Goal: Task Accomplishment & Management: Manage account settings

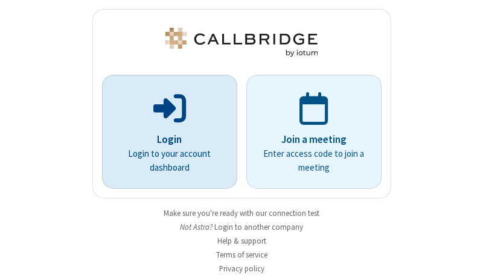
click at [165, 139] on p "Login" at bounding box center [169, 140] width 101 height 16
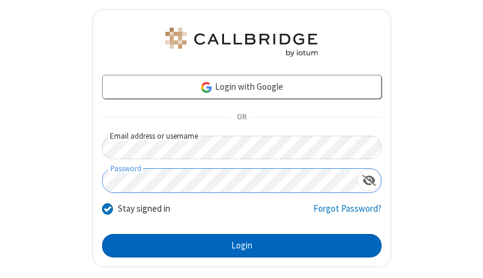
click at [237, 246] on button "Login" at bounding box center [241, 246] width 279 height 24
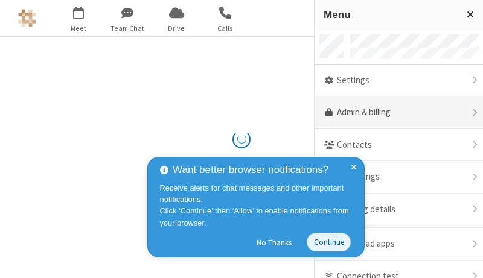
click at [394, 113] on link "Admin & billing" at bounding box center [398, 113] width 168 height 33
